Goal: Register for event/course

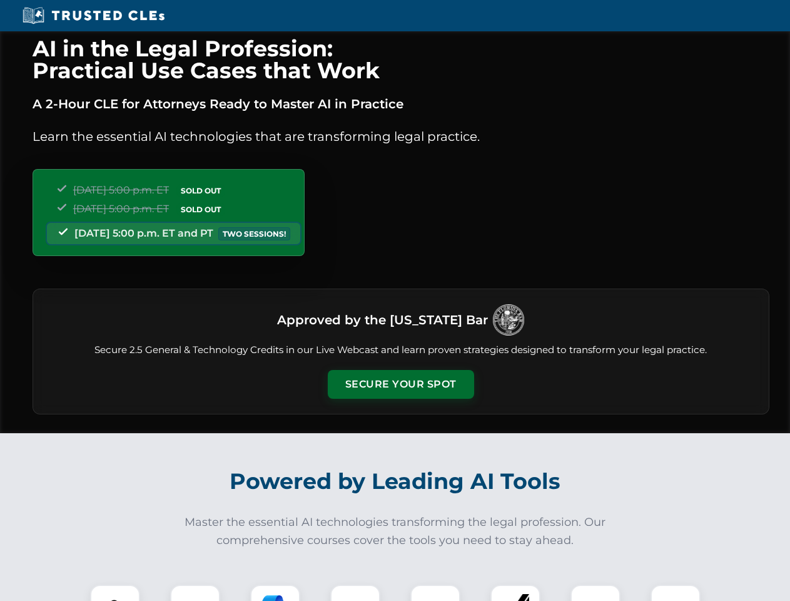
click at [400, 384] on button "Secure Your Spot" at bounding box center [401, 384] width 146 height 29
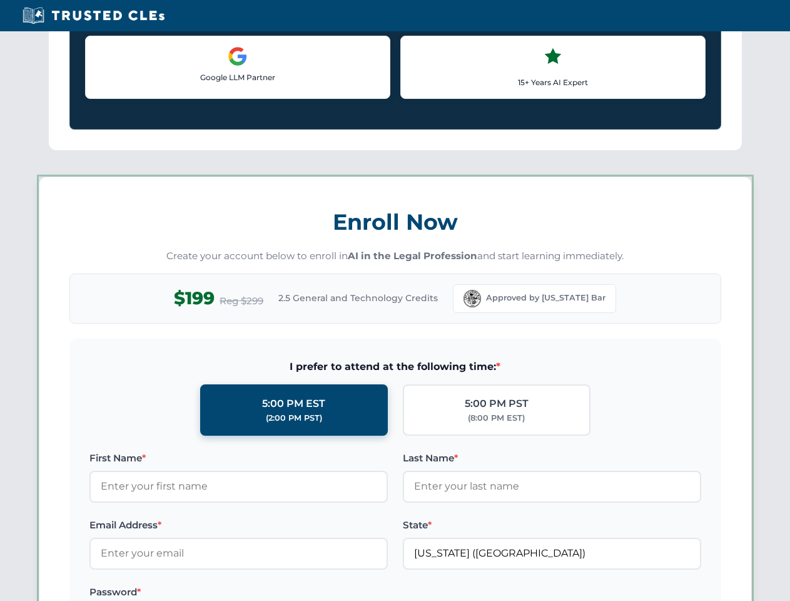
click at [275, 593] on label "Password *" at bounding box center [238, 591] width 298 height 15
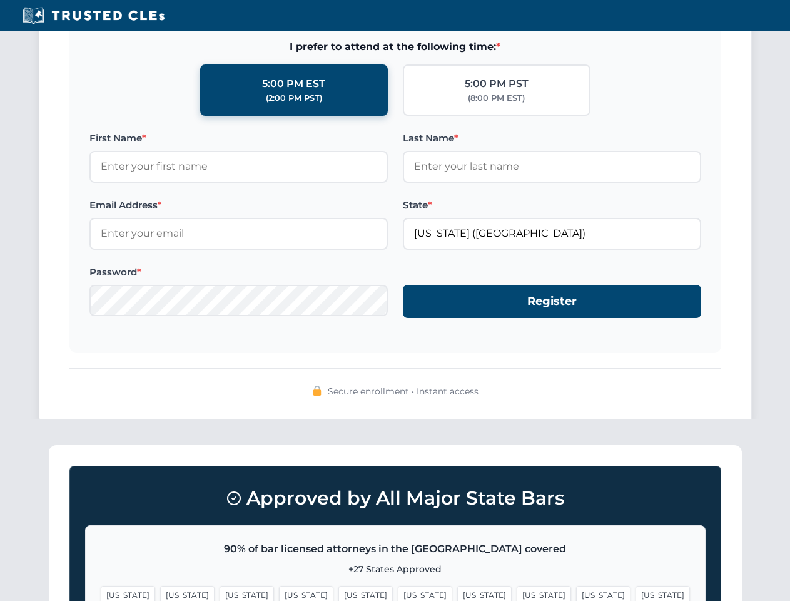
click at [576, 593] on span "[US_STATE]" at bounding box center [603, 595] width 54 height 18
